Goal: Task Accomplishment & Management: Manage account settings

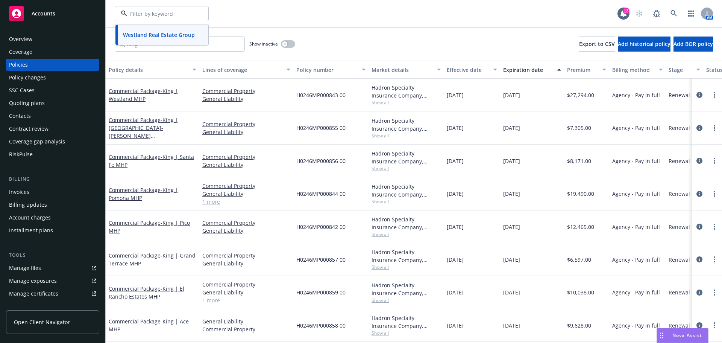
scroll to position [37, 0]
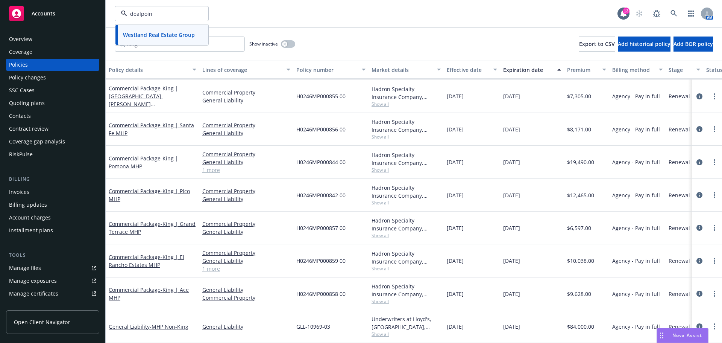
type input "dealpoint"
click at [152, 35] on strong "Dealpoint [PERSON_NAME], LLC" at bounding box center [158, 38] width 71 height 15
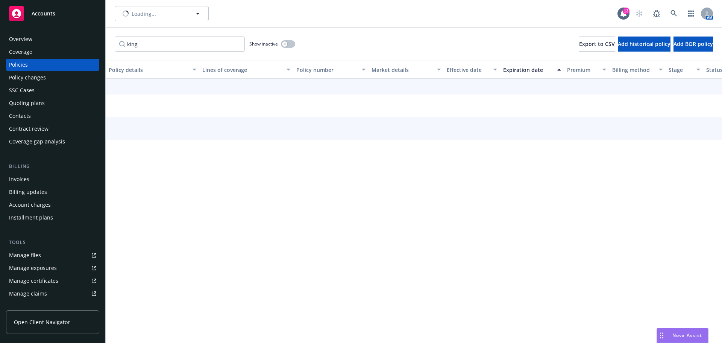
scroll to position [7, 0]
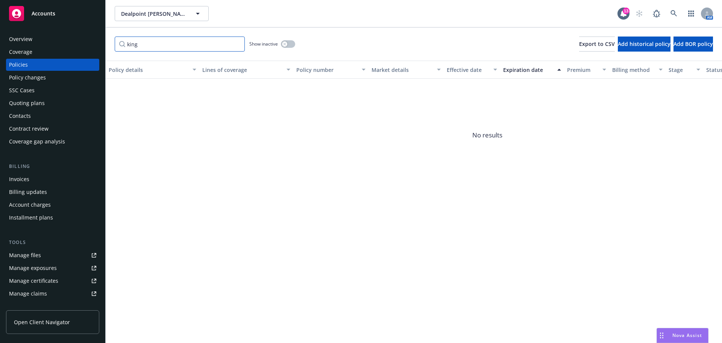
drag, startPoint x: 147, startPoint y: 46, endPoint x: 112, endPoint y: 43, distance: 35.2
click at [112, 43] on div "king Show inactive Export to CSV Add historical policy Add BOR policy" at bounding box center [414, 43] width 617 height 33
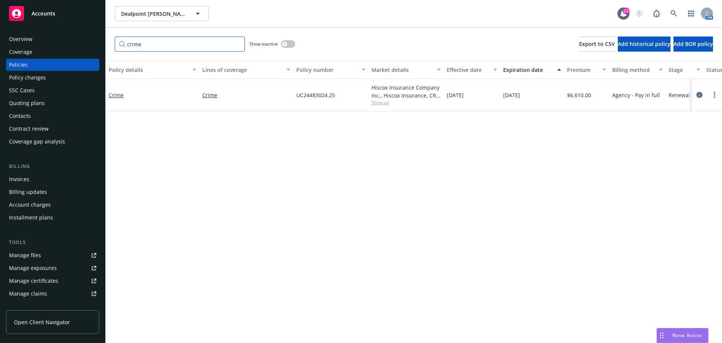
scroll to position [0, 0]
type input "crime"
click at [699, 93] on icon "circleInformation" at bounding box center [700, 95] width 6 height 6
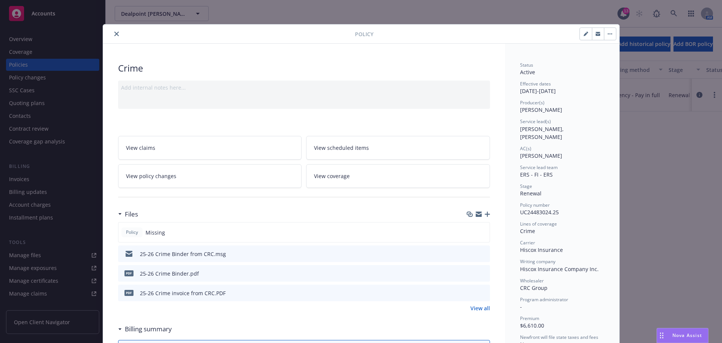
click at [487, 214] on icon "button" at bounding box center [487, 213] width 5 height 5
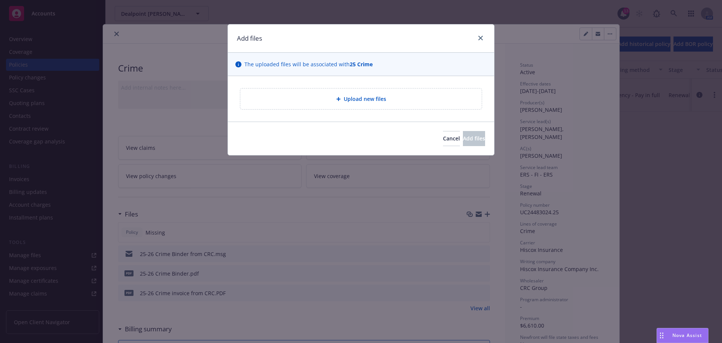
click at [328, 102] on div "Upload new files" at bounding box center [360, 98] width 229 height 9
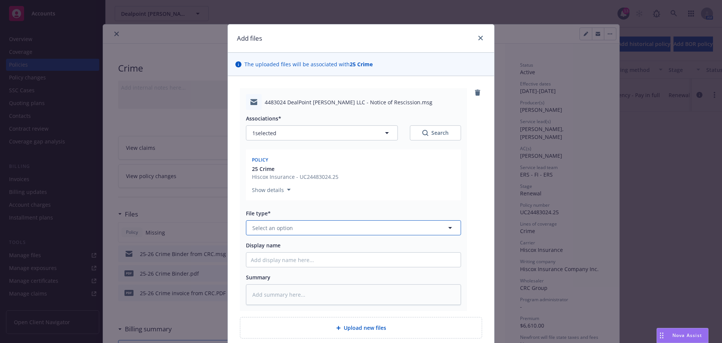
click at [304, 226] on button "Select an option" at bounding box center [353, 227] width 215 height 15
type input "rein"
click at [295, 246] on div "Reinstatement" at bounding box center [353, 248] width 205 height 11
click at [287, 258] on input "Display name" at bounding box center [353, 259] width 214 height 14
type textarea "x"
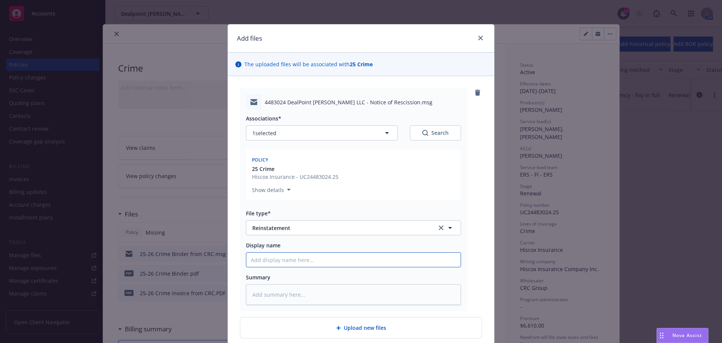
type input "N"
type textarea "x"
type input "No"
type textarea "x"
type input "Not"
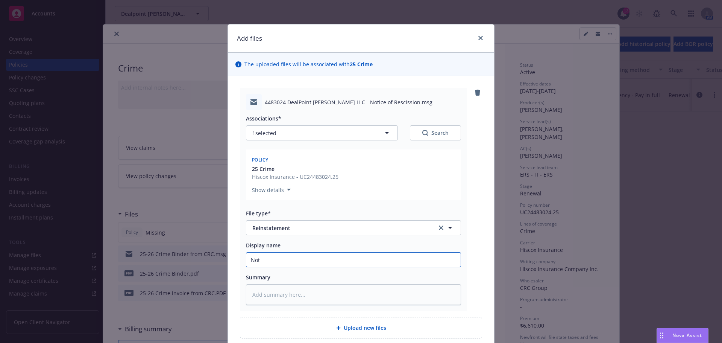
type textarea "x"
type input "Noti"
type textarea "x"
type input "Notic"
type textarea "x"
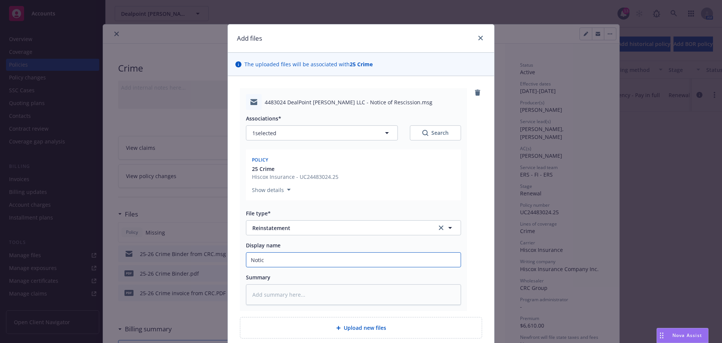
type input "Notice"
type textarea "x"
type input "Notice"
type textarea "x"
type input "Notice o"
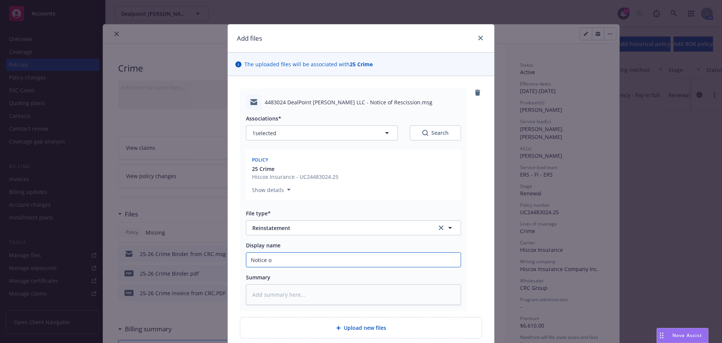
type textarea "x"
type input "Notice of"
type textarea "x"
type input "Notice of"
type textarea "x"
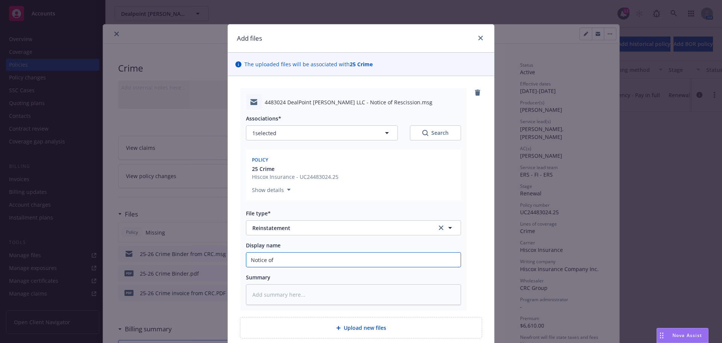
type input "Notice of R"
type textarea "x"
type input "Notice of Re"
type textarea "x"
type input "Notice of Res"
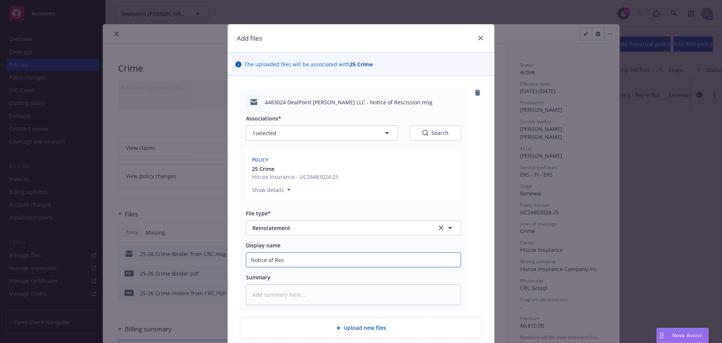
type textarea "x"
type input "Notice of Resc"
type textarea "x"
type input "Notice of Resci"
type textarea "x"
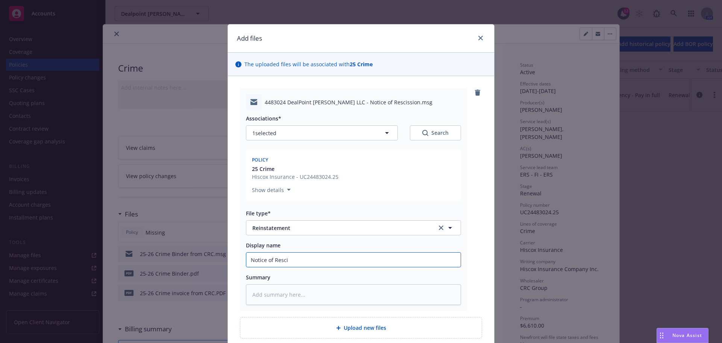
type input "Notice of Rescis"
type textarea "x"
type input "Notice of Resciss"
type textarea "x"
type input "Notice of Rescissi"
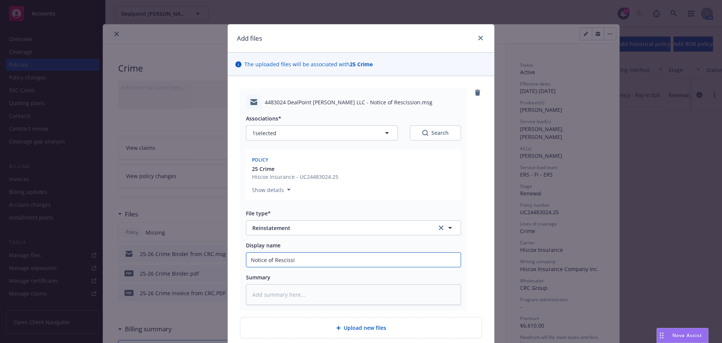
type textarea "x"
type input "Notice of Rescissio"
type textarea "x"
type input "Notice of Rescission"
type textarea "x"
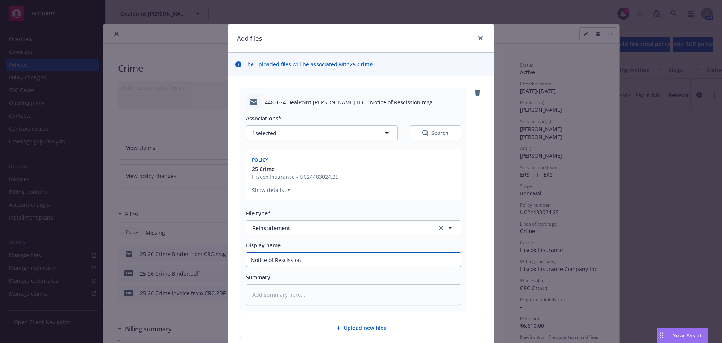
type input "Notice of Rescission"
type textarea "x"
type input "Notice of Rescission C"
type textarea "x"
type input "Notice of Rescission Cr"
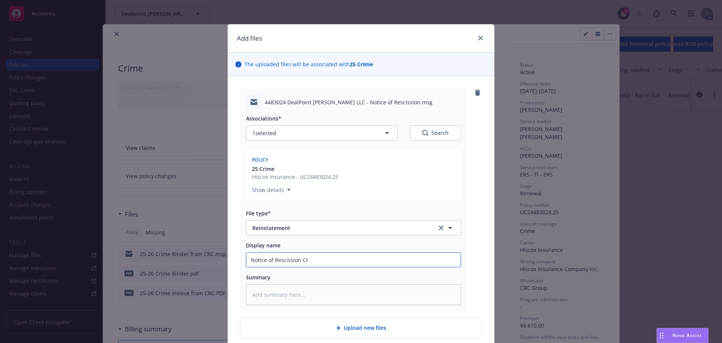
type textarea "x"
type input "Notice of Rescission Cri"
type textarea "x"
type input "Notice of Rescission [PERSON_NAME]"
type textarea "x"
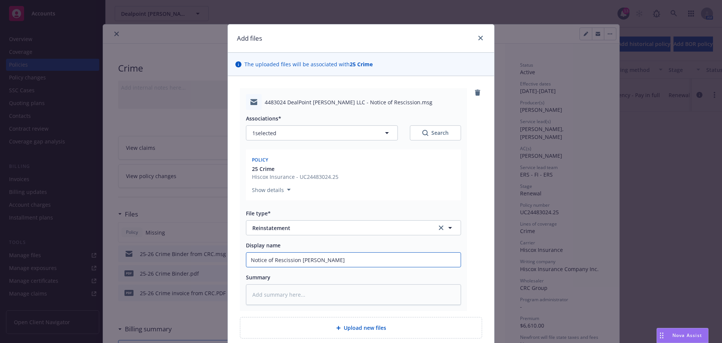
type input "Notice of Rescission Crime"
type textarea "x"
type input "Notice of Rescission Crime"
type textarea "x"
type input "Notice of Rescission Crime P"
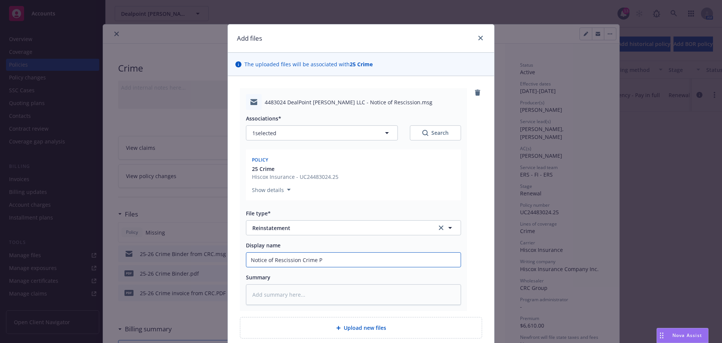
type textarea "x"
type input "Notice of Rescission Crime Po"
type textarea "x"
type input "Notice of Rescission Crime Pol"
type textarea "x"
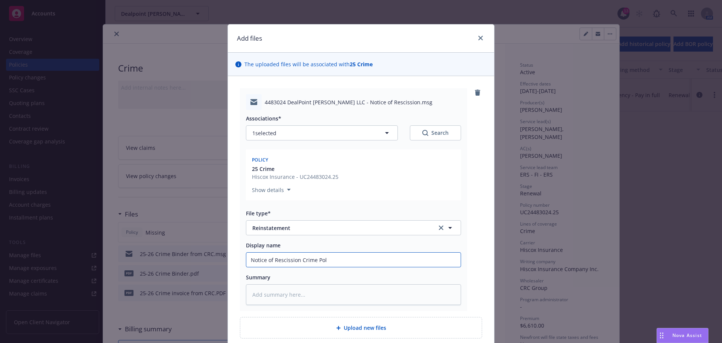
type input "Notice of Rescission Crime Poli"
type textarea "x"
type input "Notice of Rescission Crime Polic"
type textarea "x"
type input "Notice of Rescission Crime Policy"
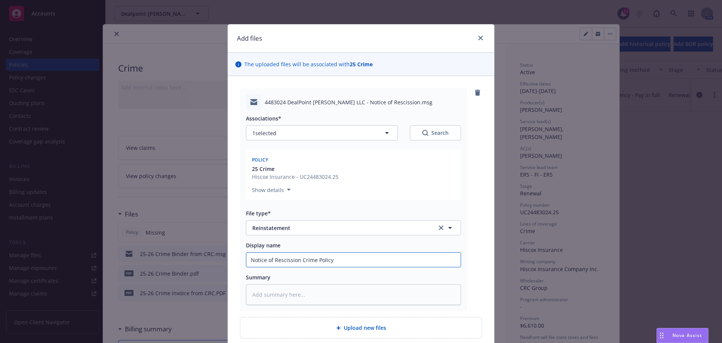
type textarea "x"
type input "Notice of Rescission Crime Policy"
type textarea "x"
type input "Notice of Rescission Crime Policy N"
type textarea "x"
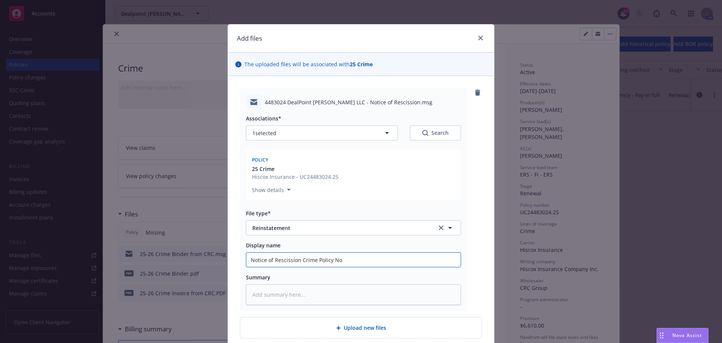
type input "Notice of Rescission Crime Policy No."
type textarea "x"
type input "Notice of Rescission Crime Policy No."
click at [372, 264] on input "Notice of Rescission Crime Policy No." at bounding box center [353, 259] width 214 height 14
paste input "UC24483024-25"
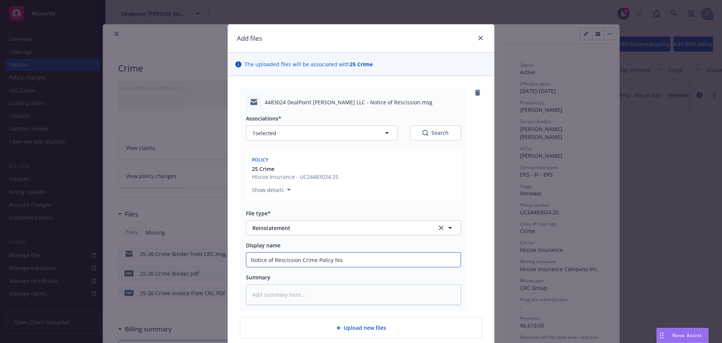
type textarea "x"
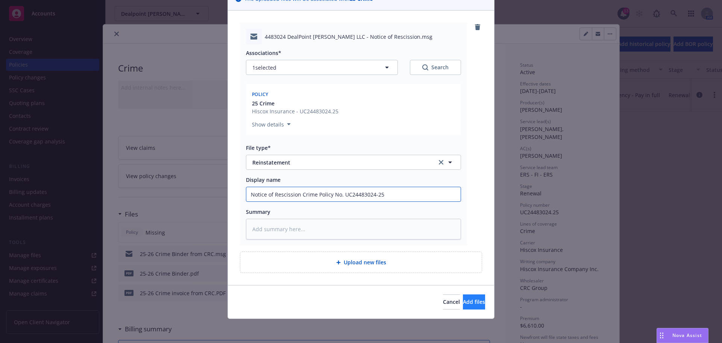
type input "Notice of Rescission Crime Policy No. UC24483024-25"
click at [470, 305] on span "Add files" at bounding box center [474, 301] width 22 height 7
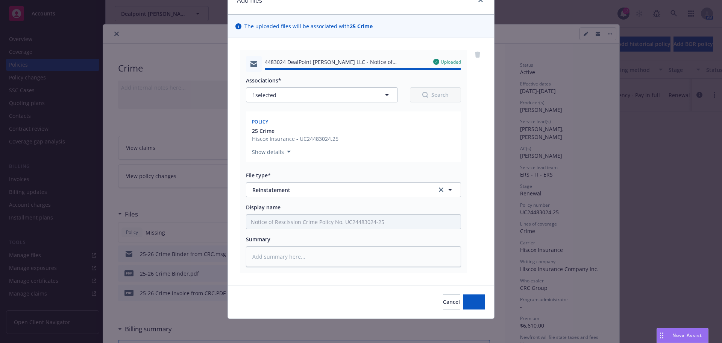
type textarea "x"
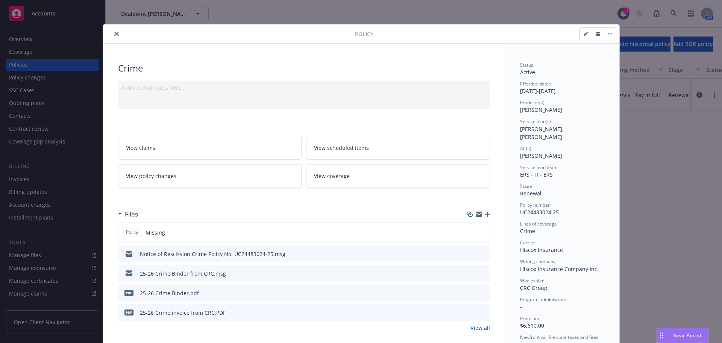
click at [114, 32] on icon "close" at bounding box center [116, 34] width 5 height 5
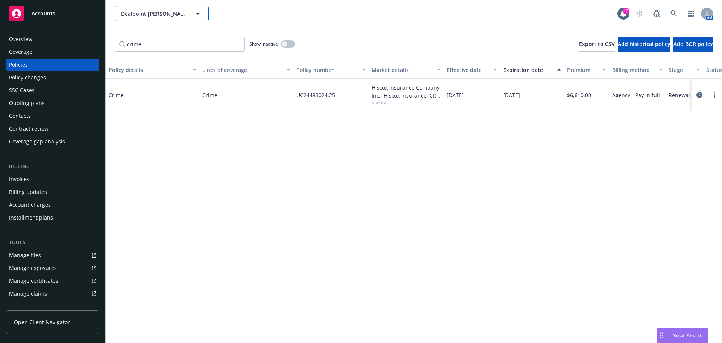
click at [167, 15] on span "Dealpoint [PERSON_NAME], LLC" at bounding box center [153, 14] width 65 height 8
type input "regent"
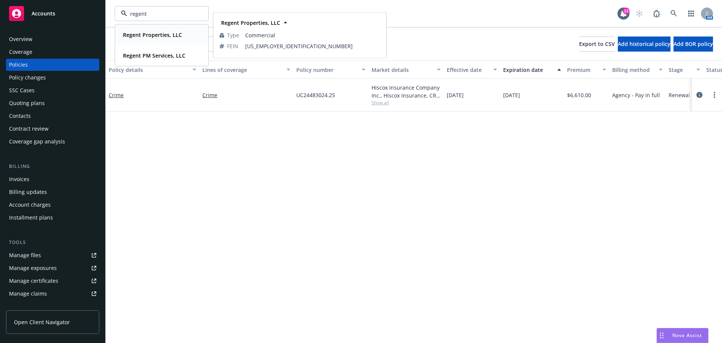
click at [150, 35] on strong "Regent Properties, LLC" at bounding box center [152, 34] width 59 height 7
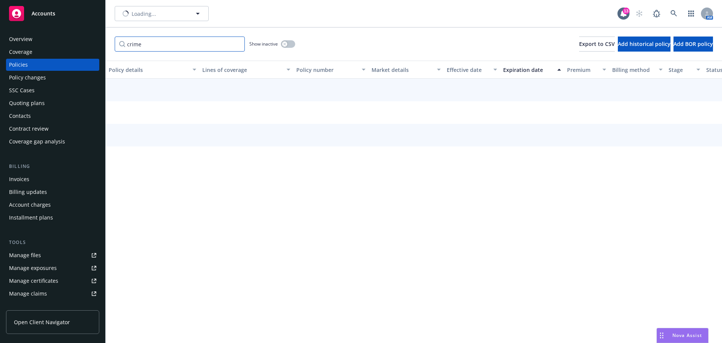
drag, startPoint x: 159, startPoint y: 46, endPoint x: 96, endPoint y: 47, distance: 62.8
click at [96, 47] on div "Accounts Overview Coverage Policies Policy changes SSC Cases Quoting plans Cont…" at bounding box center [361, 171] width 722 height 343
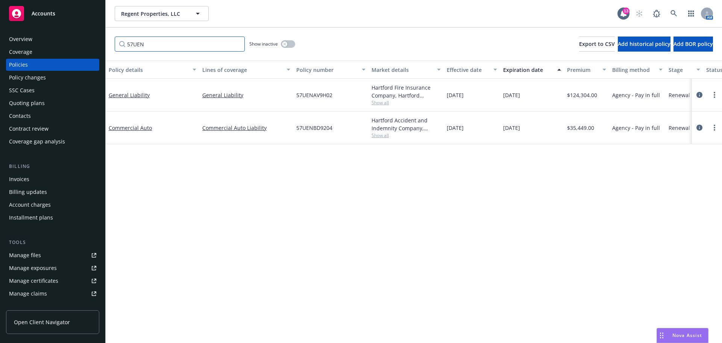
type input "57UEN"
drag, startPoint x: 210, startPoint y: 46, endPoint x: 214, endPoint y: 46, distance: 4.2
click at [210, 46] on input "57UEN" at bounding box center [180, 43] width 130 height 15
click at [285, 45] on icon "button" at bounding box center [284, 44] width 3 height 3
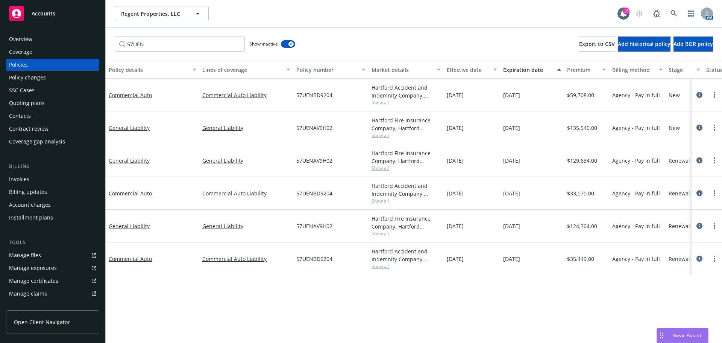
click at [697, 194] on icon "circleInformation" at bounding box center [700, 193] width 6 height 6
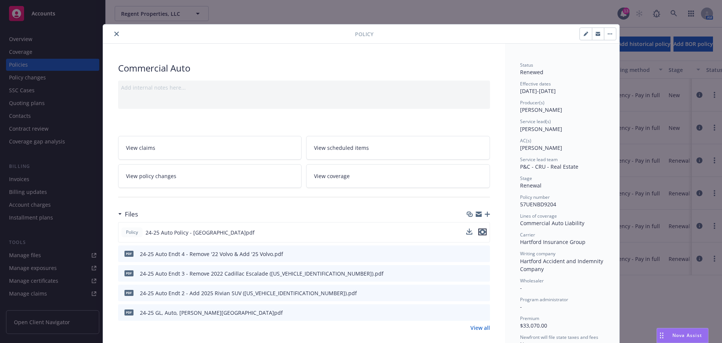
click at [481, 230] on icon "preview file" at bounding box center [482, 231] width 7 height 5
click at [114, 36] on button "close" at bounding box center [116, 33] width 9 height 9
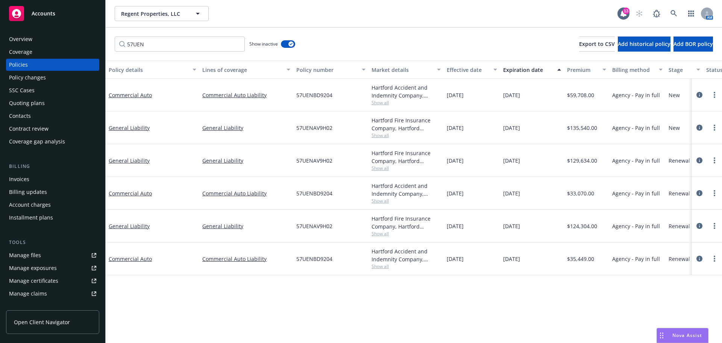
click at [368, 27] on div "Regent Properties, LLC Regent Properties, LLC 13 AM 57UEN Show inactive Export …" at bounding box center [414, 171] width 617 height 343
click at [699, 258] on icon "circleInformation" at bounding box center [700, 258] width 6 height 6
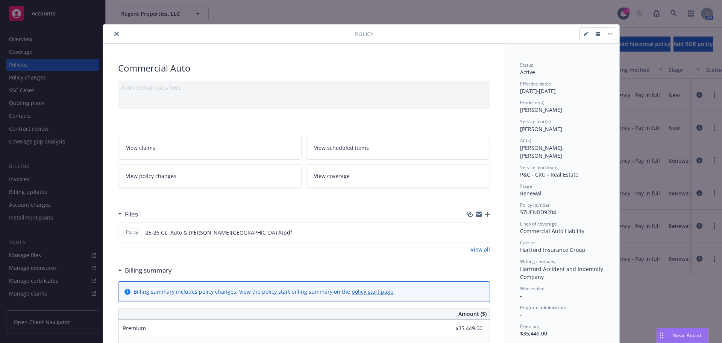
click at [486, 213] on icon "button" at bounding box center [487, 213] width 5 height 5
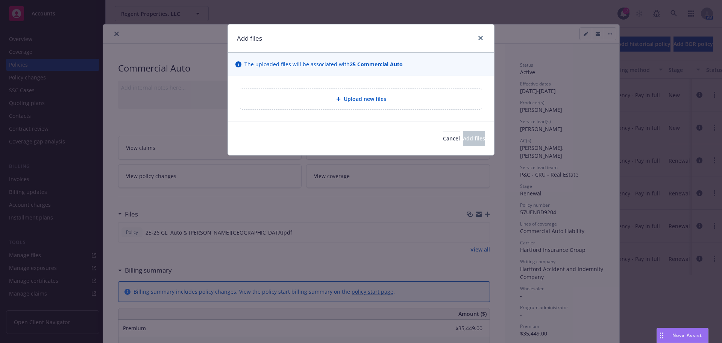
type textarea "x"
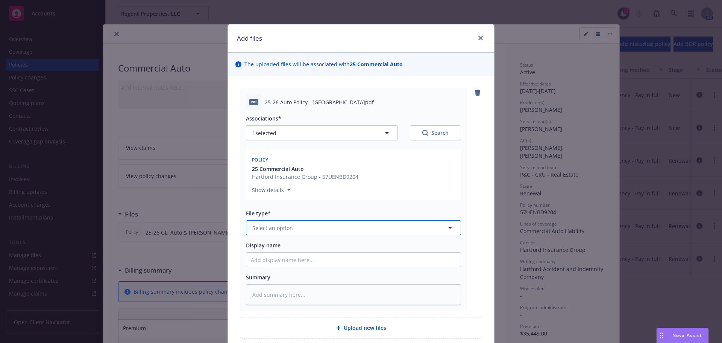
click at [288, 232] on button "Select an option" at bounding box center [353, 227] width 215 height 15
type input "polic"
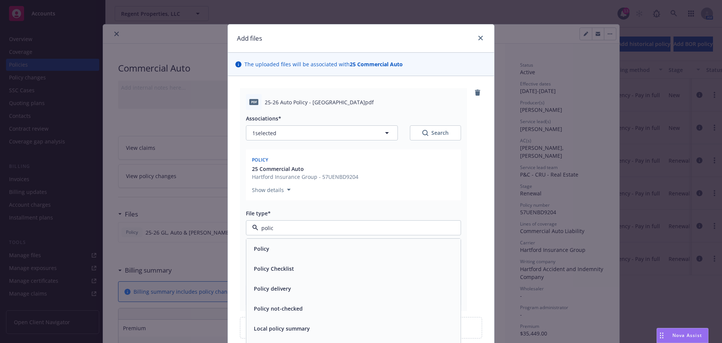
click at [286, 255] on div "Policy" at bounding box center [353, 249] width 214 height 20
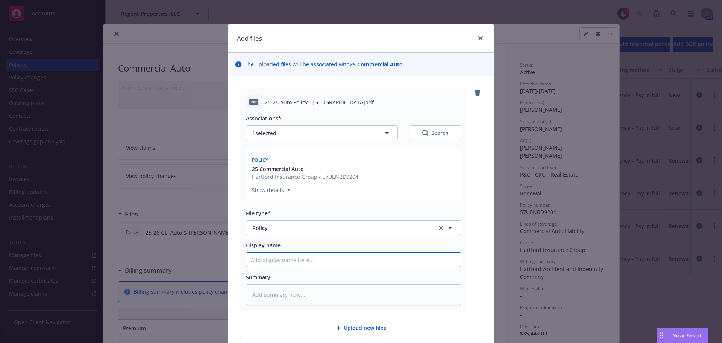
click at [275, 261] on input "Display name" at bounding box center [353, 259] width 214 height 14
paste input "UC24483024-25"
type textarea "x"
type input "UC24483024-25"
click at [292, 258] on input "UC24483024-25" at bounding box center [353, 259] width 214 height 14
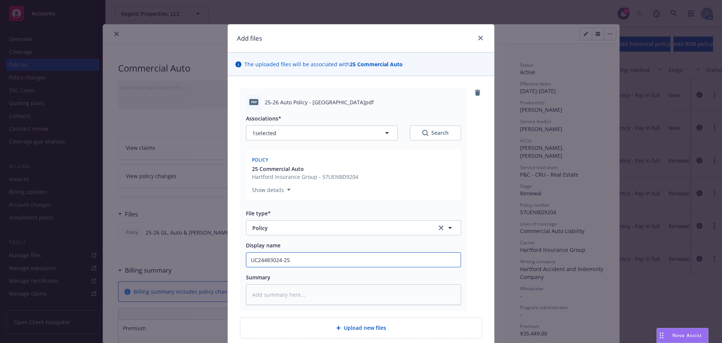
paste input "25-26 Auto Policy - [GEOGRAPHIC_DATA]"
type textarea "x"
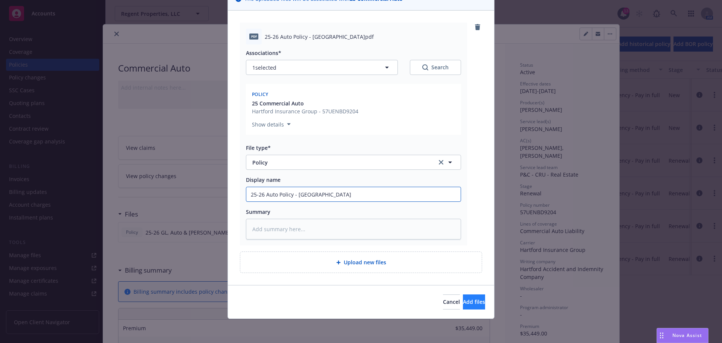
type input "25-26 Auto Policy - [GEOGRAPHIC_DATA]"
click at [463, 301] on button "Add files" at bounding box center [474, 301] width 22 height 15
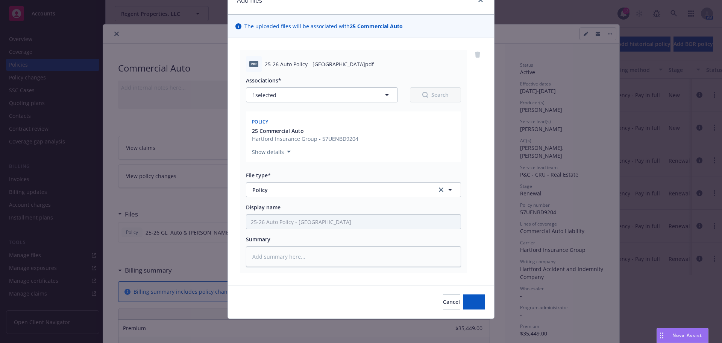
scroll to position [38, 0]
type textarea "x"
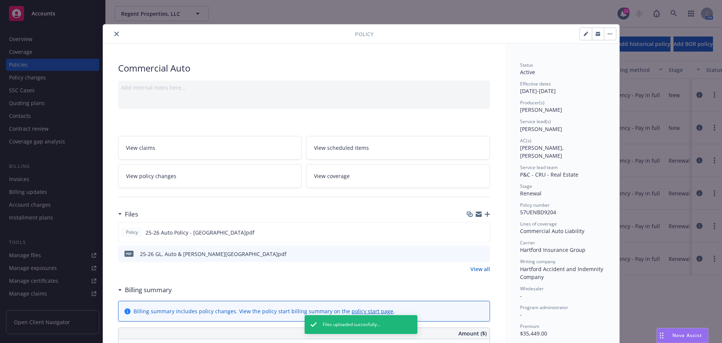
click at [112, 31] on button "close" at bounding box center [116, 33] width 9 height 9
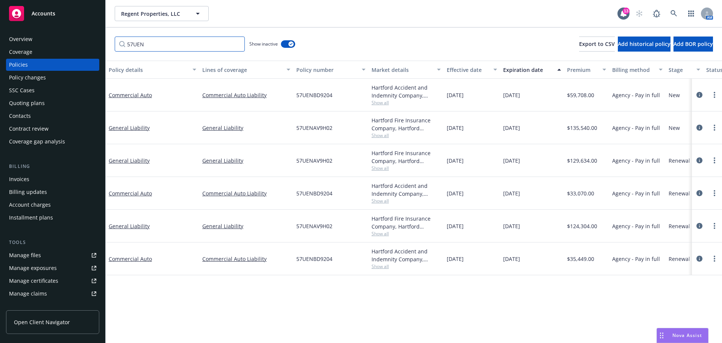
click at [170, 44] on input "57UEN" at bounding box center [180, 43] width 130 height 15
drag, startPoint x: 122, startPoint y: 44, endPoint x: 77, endPoint y: 45, distance: 45.5
click at [77, 45] on div "Accounts Overview Coverage Policies Policy changes SSC Cases Quoting plans Cont…" at bounding box center [361, 171] width 722 height 343
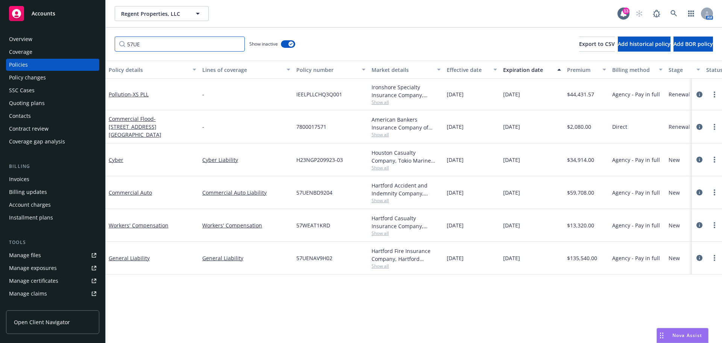
type input "57UEN"
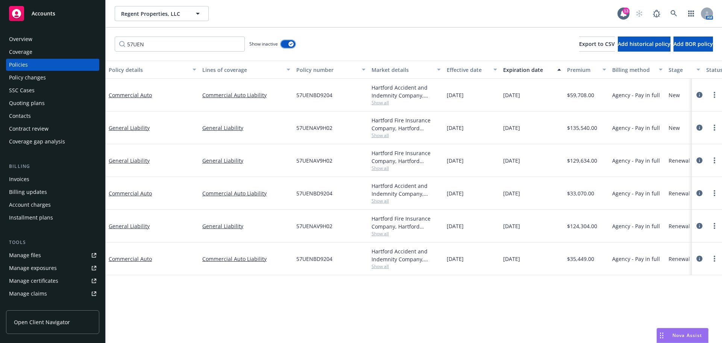
click at [289, 46] on button "button" at bounding box center [288, 44] width 14 height 8
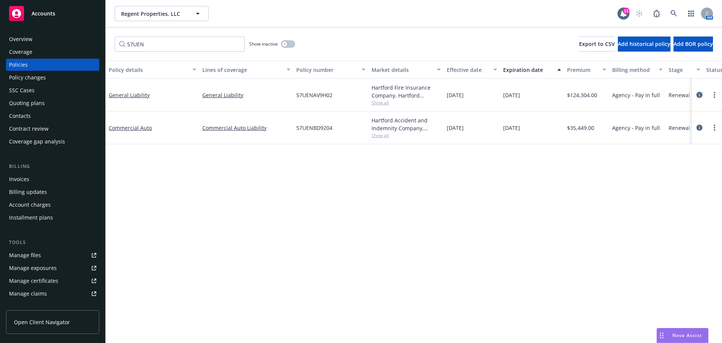
click at [704, 93] on link "circleInformation" at bounding box center [699, 94] width 9 height 9
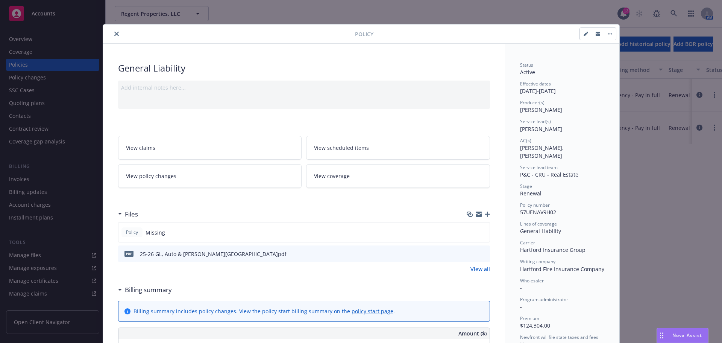
click at [483, 252] on button "preview file" at bounding box center [483, 253] width 8 height 7
click at [485, 216] on icon "button" at bounding box center [487, 213] width 5 height 5
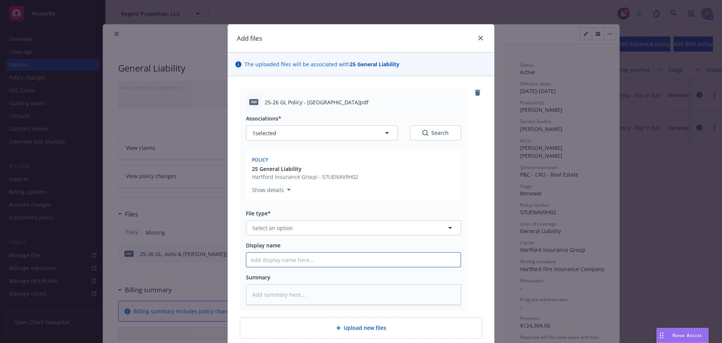
click at [315, 256] on input "Display name" at bounding box center [353, 259] width 214 height 14
paste input "25-26 GL Policy - [GEOGRAPHIC_DATA]"
type textarea "x"
type input "25-26 GL Policy - [GEOGRAPHIC_DATA]"
click at [317, 225] on button "Select an option" at bounding box center [353, 227] width 215 height 15
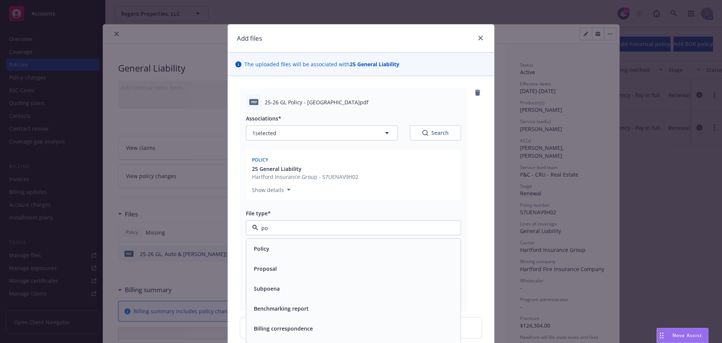
type input "pol"
click at [302, 248] on div "Policy" at bounding box center [353, 248] width 205 height 11
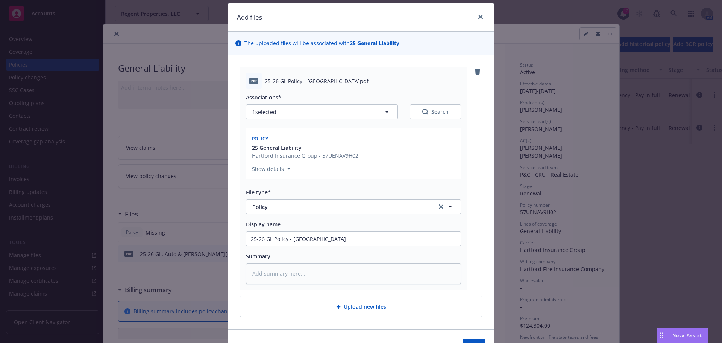
scroll to position [38, 0]
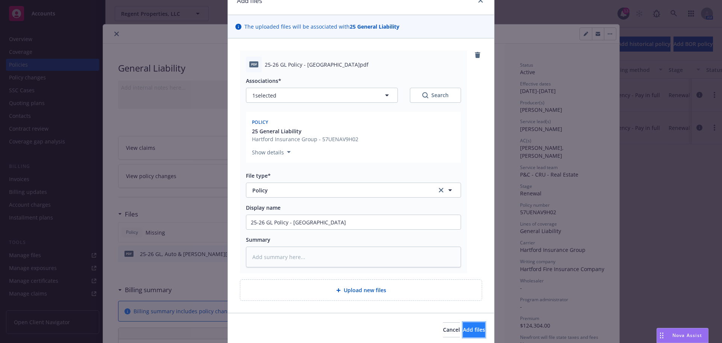
click at [463, 325] on button "Add files" at bounding box center [474, 329] width 22 height 15
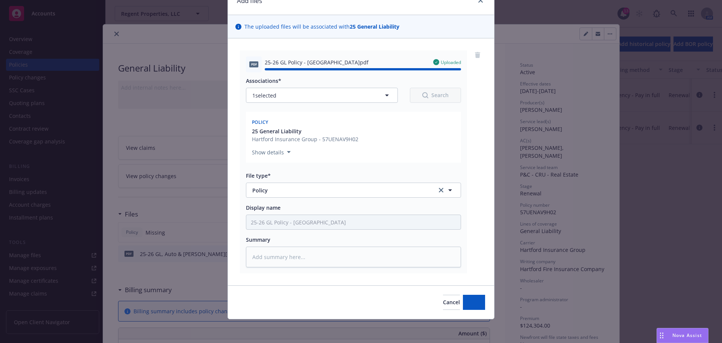
type textarea "x"
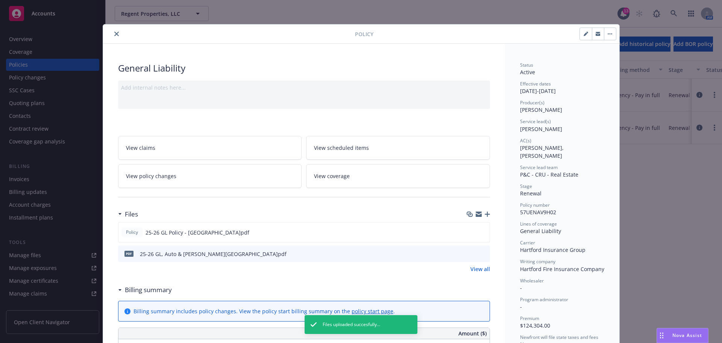
click at [114, 35] on icon "close" at bounding box center [116, 34] width 5 height 5
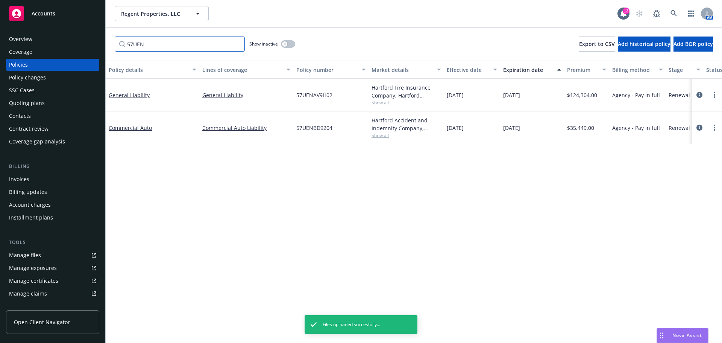
click at [194, 42] on input "57UEN" at bounding box center [180, 43] width 130 height 15
drag, startPoint x: 178, startPoint y: 42, endPoint x: 68, endPoint y: 36, distance: 110.0
click at [68, 36] on div "Accounts Overview Coverage Policies Policy changes SSC Cases Quoting plans Cont…" at bounding box center [361, 171] width 722 height 343
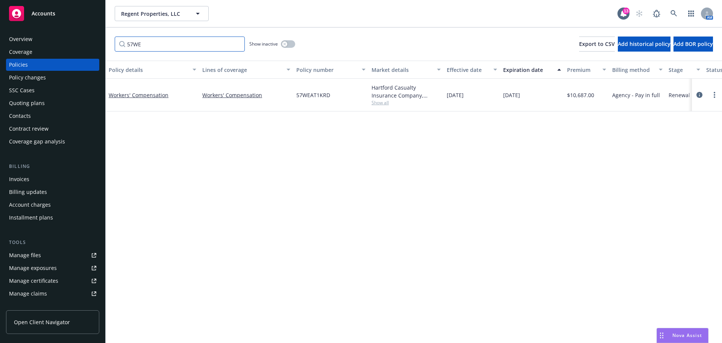
type input "57WE"
click at [699, 95] on icon "circleInformation" at bounding box center [700, 95] width 6 height 6
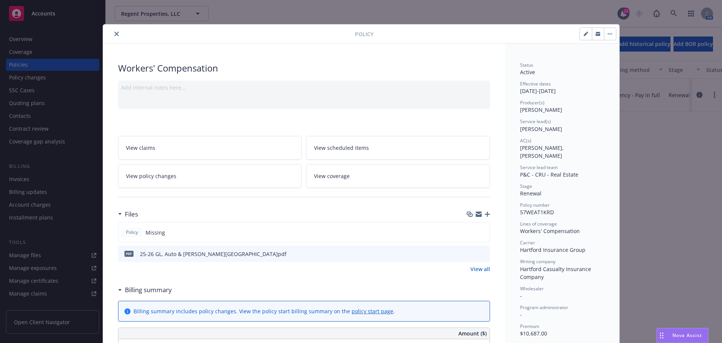
click at [485, 213] on icon "button" at bounding box center [487, 213] width 5 height 5
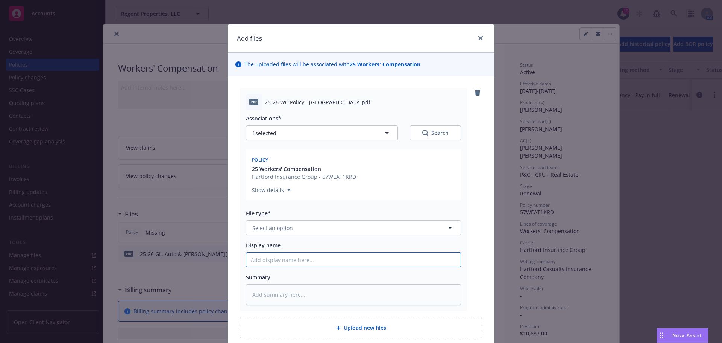
drag, startPoint x: 302, startPoint y: 263, endPoint x: 308, endPoint y: 258, distance: 7.5
click at [302, 263] on input "Display name" at bounding box center [353, 259] width 214 height 14
paste input "25-26 WC Policy - [GEOGRAPHIC_DATA]"
type textarea "x"
type input "25-26 WC Policy - [GEOGRAPHIC_DATA]"
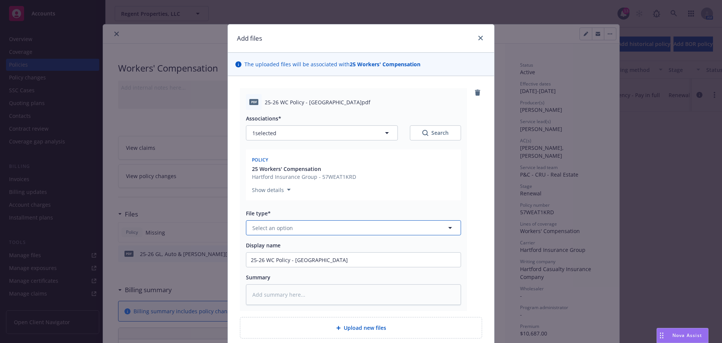
click at [325, 226] on button "Select an option" at bounding box center [353, 227] width 215 height 15
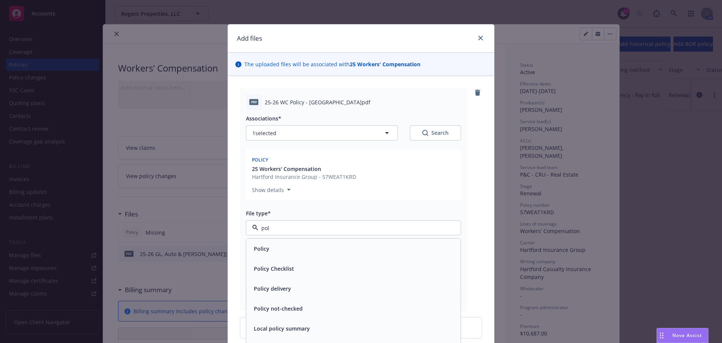
type input "poli"
click at [311, 248] on div "Policy" at bounding box center [353, 248] width 205 height 11
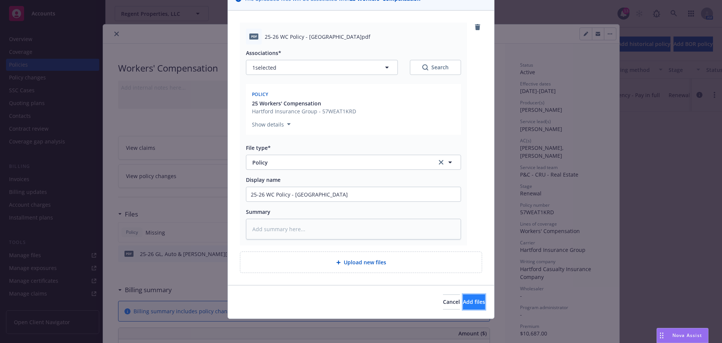
click at [464, 305] on span "Add files" at bounding box center [474, 301] width 22 height 7
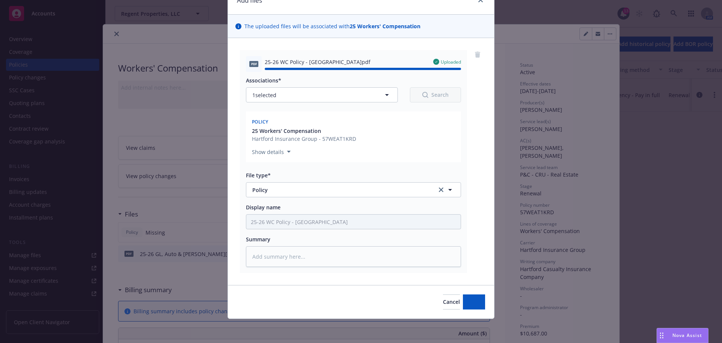
type textarea "x"
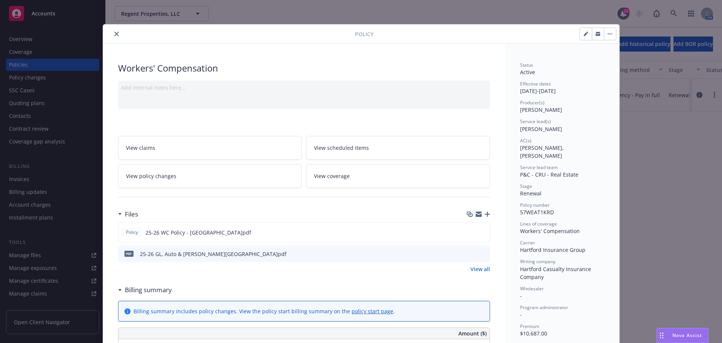
click at [115, 34] on icon "close" at bounding box center [116, 34] width 5 height 5
